Goal: Information Seeking & Learning: Find specific fact

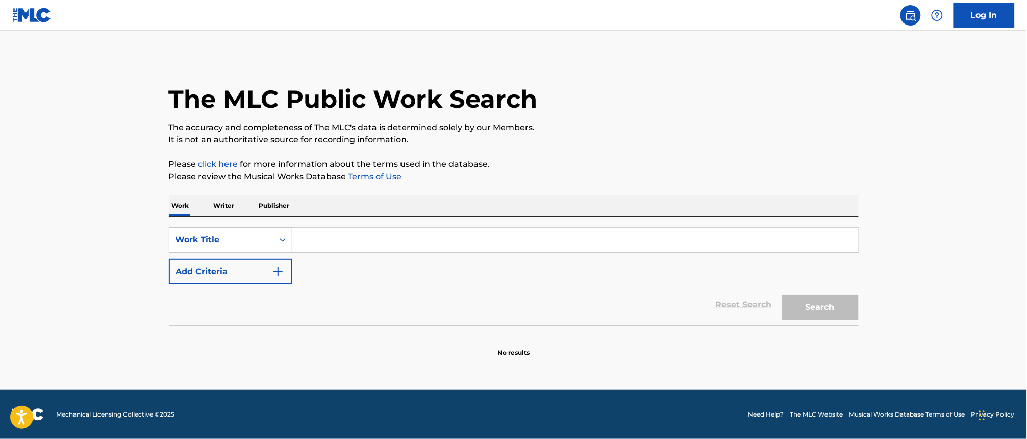
click at [315, 228] on input "Search Form" at bounding box center [575, 240] width 566 height 24
paste input "[PERSON_NAME]"
type input "[PERSON_NAME]"
click at [233, 205] on p "Writer" at bounding box center [224, 205] width 27 height 21
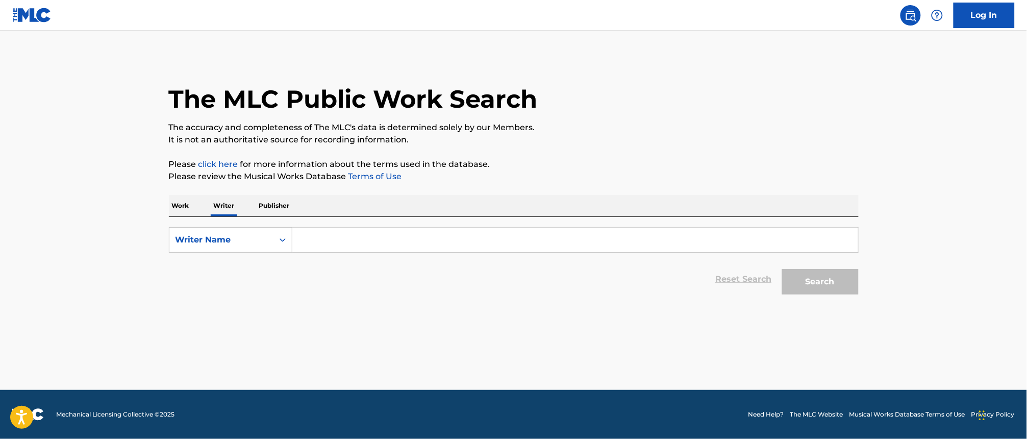
click at [378, 235] on input "Search Form" at bounding box center [575, 240] width 566 height 24
paste input "[PERSON_NAME]"
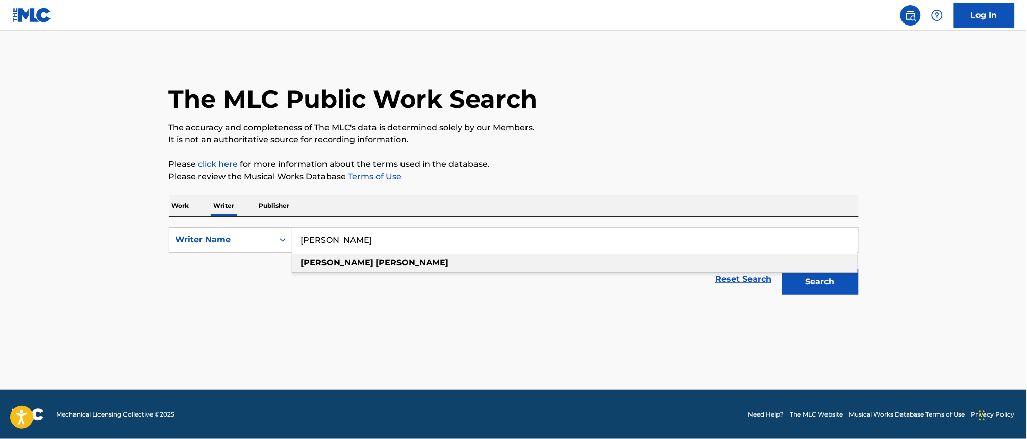
type input "[PERSON_NAME]"
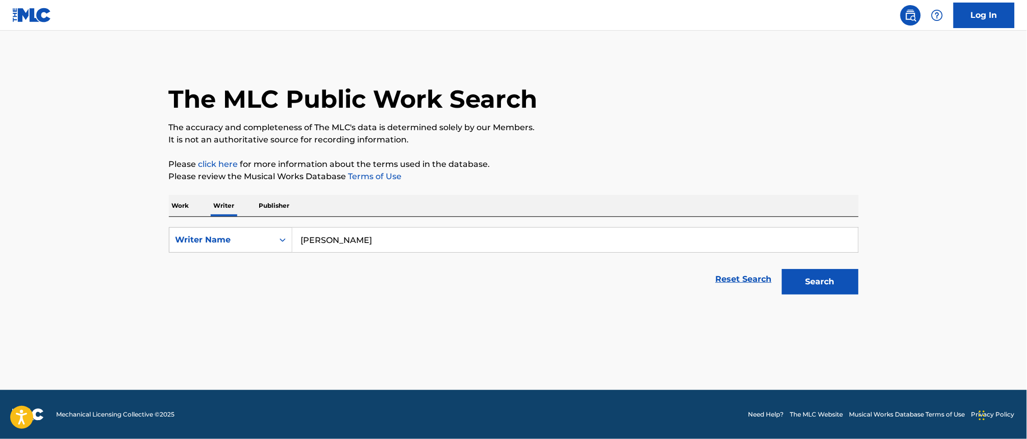
click at [805, 283] on button "Search" at bounding box center [820, 282] width 77 height 26
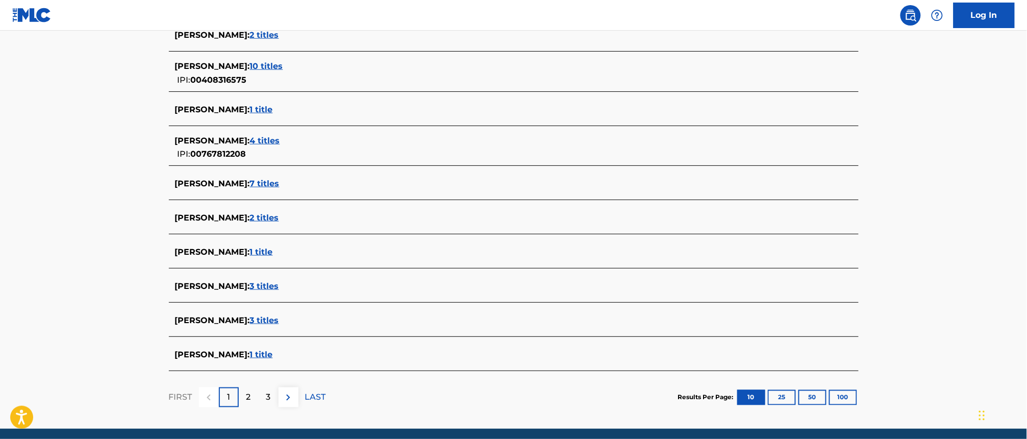
scroll to position [319, 0]
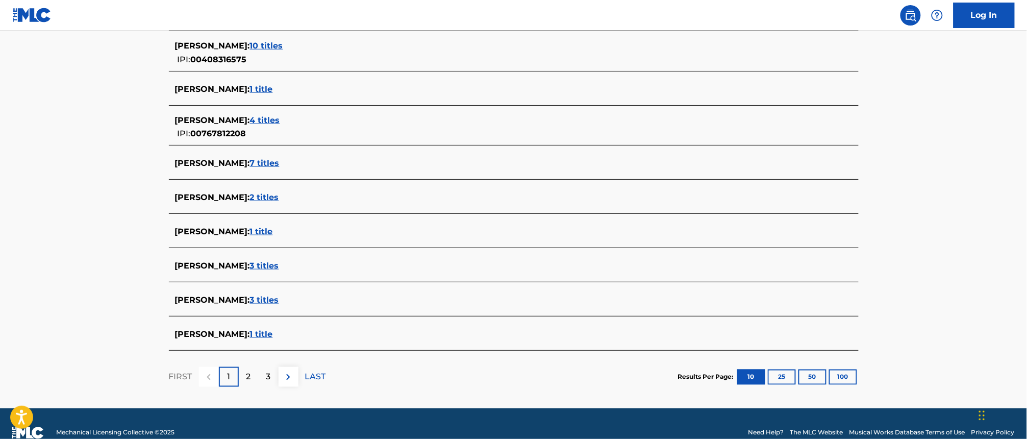
click at [279, 199] on span "2 titles" at bounding box center [264, 197] width 29 height 10
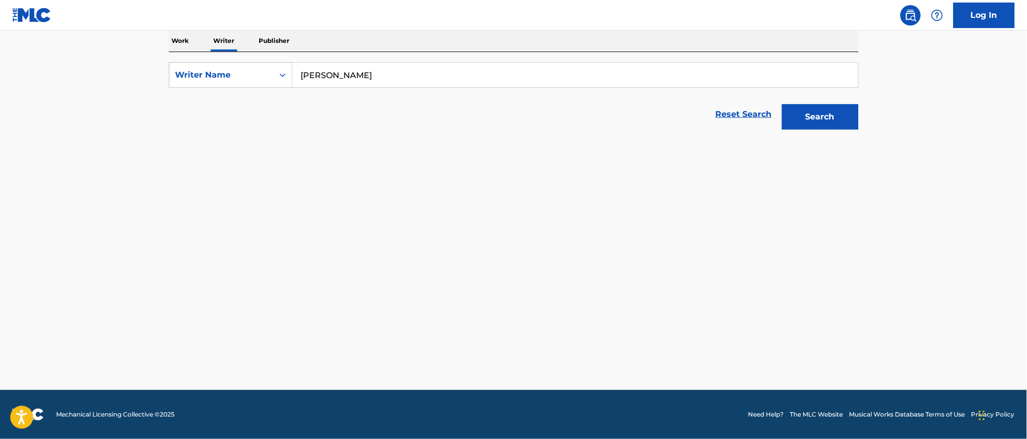
scroll to position [165, 0]
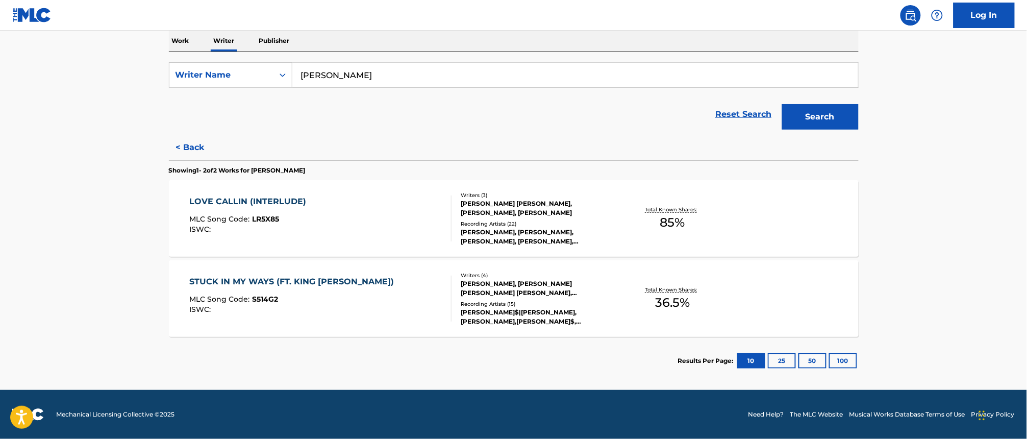
click at [256, 196] on div "LOVE CALLIN (INTERLUDE)" at bounding box center [250, 201] width 122 height 12
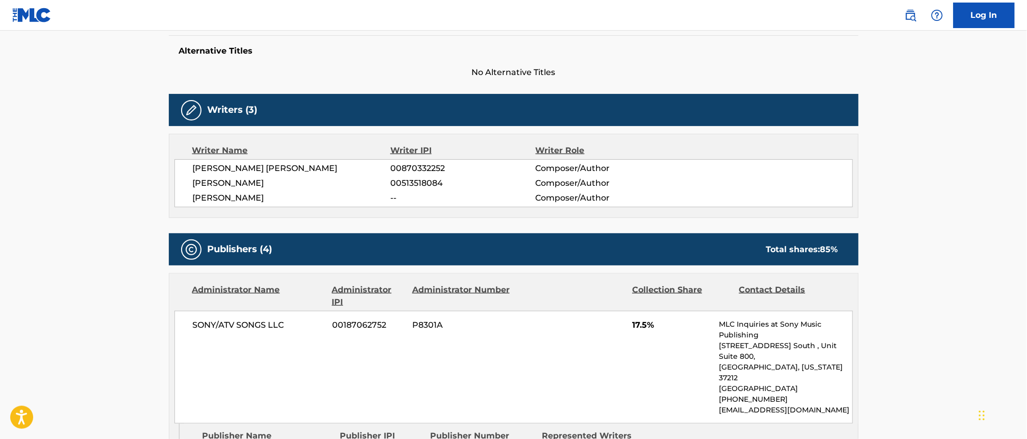
scroll to position [255, 0]
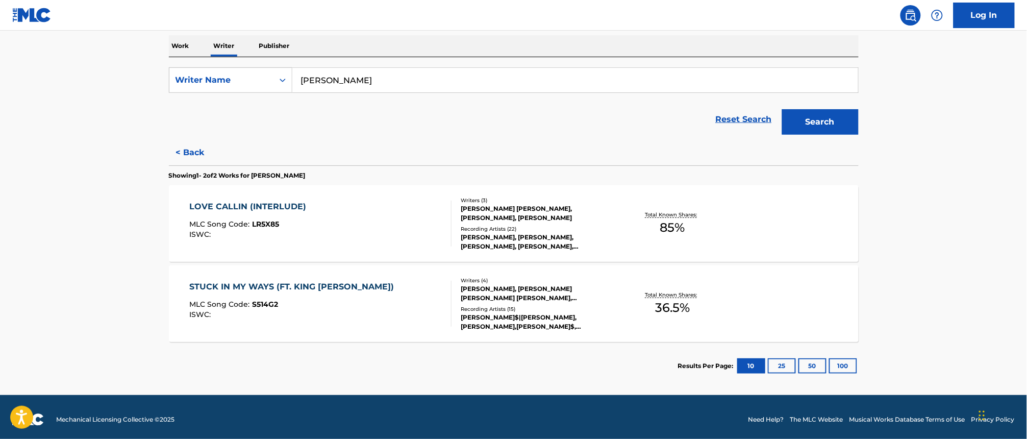
scroll to position [165, 0]
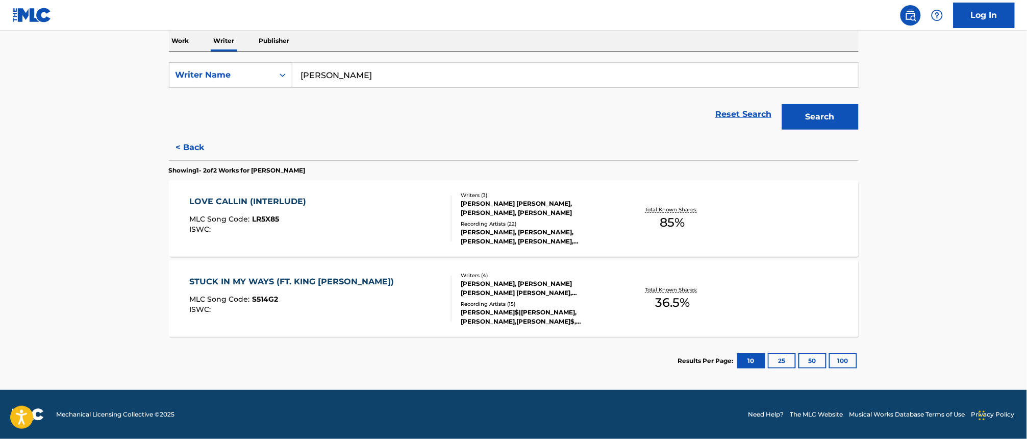
click at [299, 281] on div "STUCK IN MY WAYS (FT. KING [PERSON_NAME])" at bounding box center [294, 282] width 210 height 12
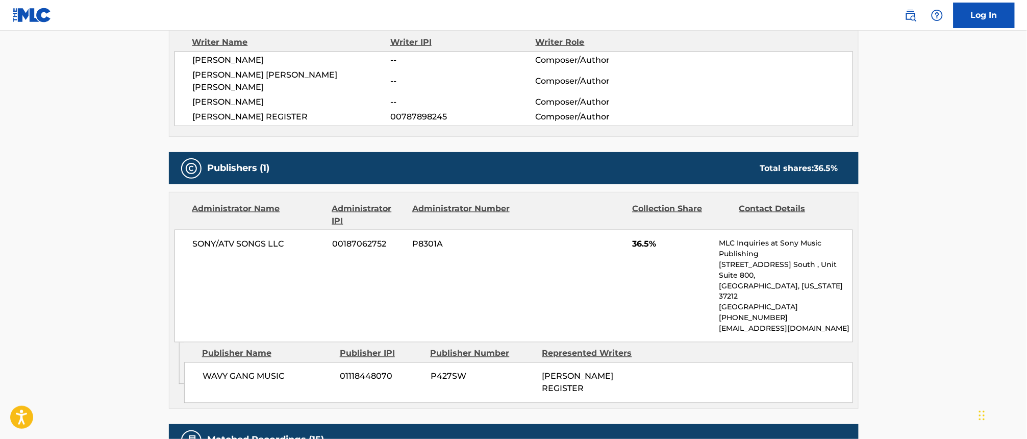
scroll to position [383, 0]
